Goal: Task Accomplishment & Management: Complete application form

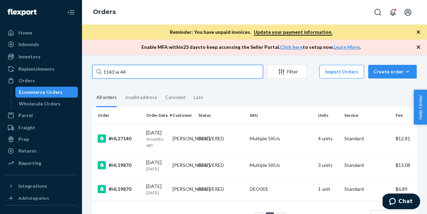
type input "1143 w 440"
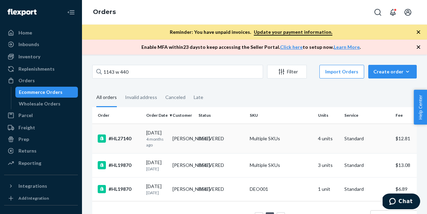
click at [296, 142] on td "Multiple SKUs" at bounding box center [281, 139] width 68 height 30
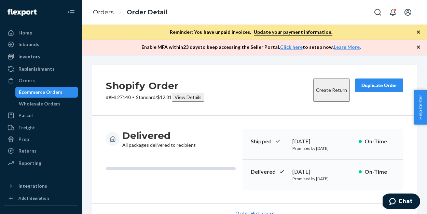
click at [375, 86] on div "Duplicate Order" at bounding box center [379, 85] width 36 height 7
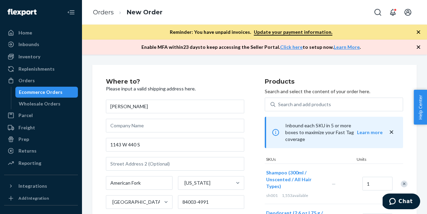
click at [147, 108] on input "[PERSON_NAME]" at bounding box center [175, 107] width 138 height 14
click at [147, 109] on input "[PERSON_NAME]" at bounding box center [175, 107] width 138 height 14
type input "[PERSON_NAME]"
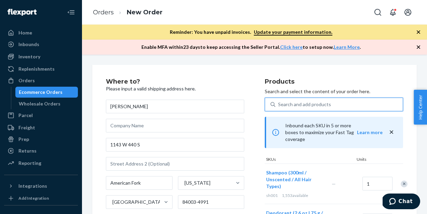
click at [297, 104] on div "Search and add products" at bounding box center [304, 104] width 53 height 7
click at [279, 104] on input "0 results available. Use Up and Down to choose options, press Enter to select t…" at bounding box center [278, 104] width 1 height 7
type input "b"
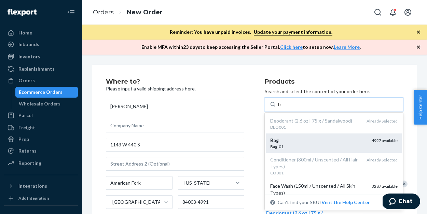
click at [294, 147] on div "Bag -01" at bounding box center [318, 147] width 96 height 6
click at [281, 108] on input "b" at bounding box center [279, 104] width 3 height 7
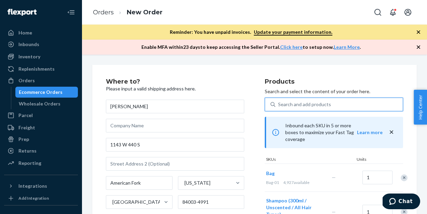
click at [294, 107] on div "Search and add products" at bounding box center [304, 104] width 53 height 7
click at [279, 107] on input "0 results available. Select is focused ,type to refine list, press Down to open…" at bounding box center [278, 104] width 1 height 7
type input "b"
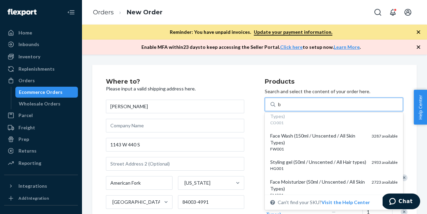
scroll to position [52, 0]
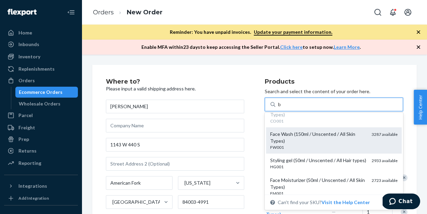
click at [295, 140] on div "Face Wash (150ml / Unscented / All Skin Types)" at bounding box center [318, 138] width 96 height 14
click at [281, 108] on input "b" at bounding box center [279, 104] width 3 height 7
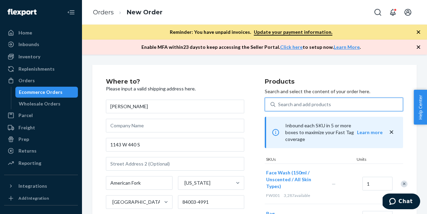
click at [293, 104] on div "Search and add products" at bounding box center [304, 104] width 53 height 7
click at [279, 104] on input "0 results available. Select is focused ,type to refine list, press Down to open…" at bounding box center [278, 104] width 1 height 7
type input "b"
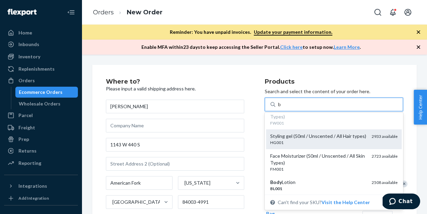
scroll to position [79, 0]
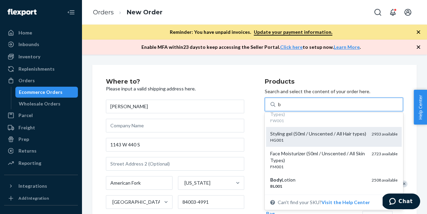
click at [296, 139] on div "HG001" at bounding box center [318, 140] width 96 height 6
click at [281, 108] on input "b" at bounding box center [279, 104] width 3 height 7
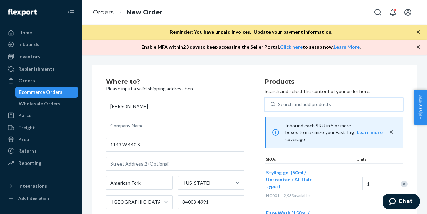
click at [295, 103] on div "Search and add products" at bounding box center [304, 104] width 53 height 7
click at [279, 103] on input "0 results available. Select is focused ,type to refine list, press Down to open…" at bounding box center [278, 104] width 1 height 7
type input "b"
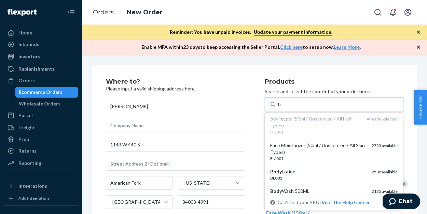
scroll to position [96, 0]
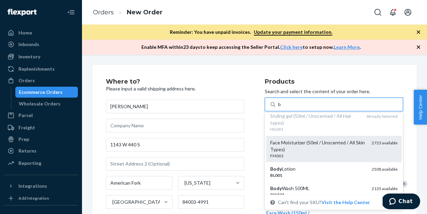
click at [294, 150] on div "Face Moisturizer (50ml / Unscented / All Skin Types)" at bounding box center [318, 146] width 96 height 14
click at [281, 108] on input "b" at bounding box center [279, 104] width 3 height 7
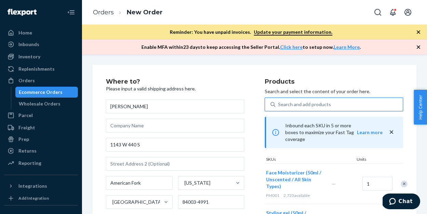
click at [293, 104] on div "Search and add products" at bounding box center [304, 104] width 53 height 7
click at [279, 104] on input "0 results available. Select is focused ,type to refine list, press Down to open…" at bounding box center [278, 104] width 1 height 7
type input "b"
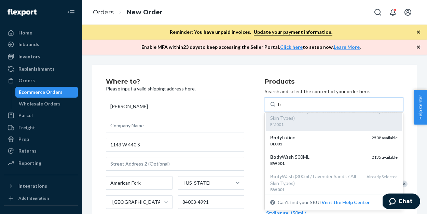
scroll to position [136, 0]
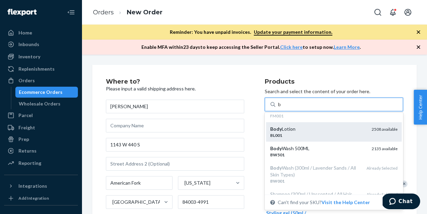
click at [293, 133] on div "BL001" at bounding box center [318, 135] width 96 height 6
click at [281, 108] on input "b" at bounding box center [279, 104] width 3 height 7
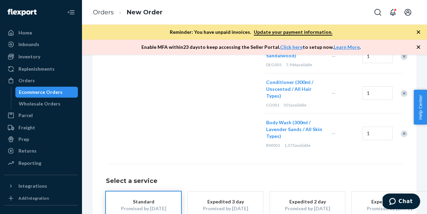
scroll to position [374, 0]
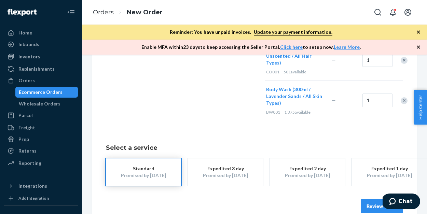
click at [369, 201] on button "Review Order" at bounding box center [381, 206] width 42 height 14
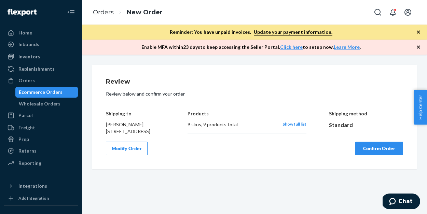
scroll to position [0, 0]
click at [369, 155] on button "Confirm Order" at bounding box center [379, 149] width 48 height 14
